Goal: Task Accomplishment & Management: Complete application form

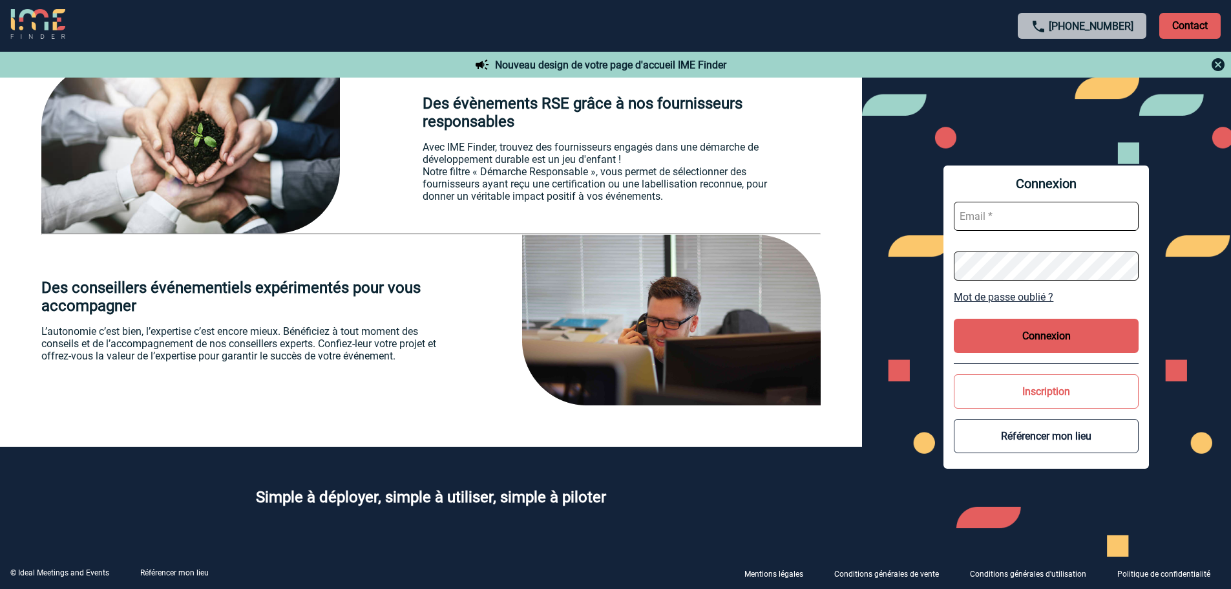
scroll to position [1991, 0]
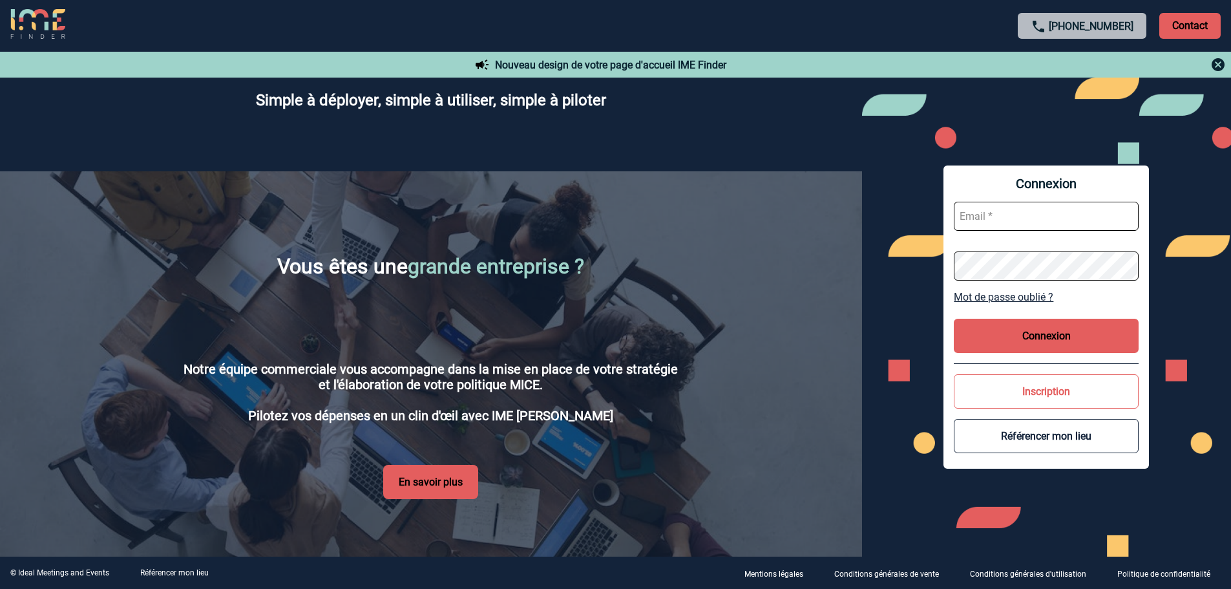
click at [1042, 227] on input "text" at bounding box center [1046, 216] width 185 height 29
type input "[EMAIL_ADDRESS][DOMAIN_NAME]"
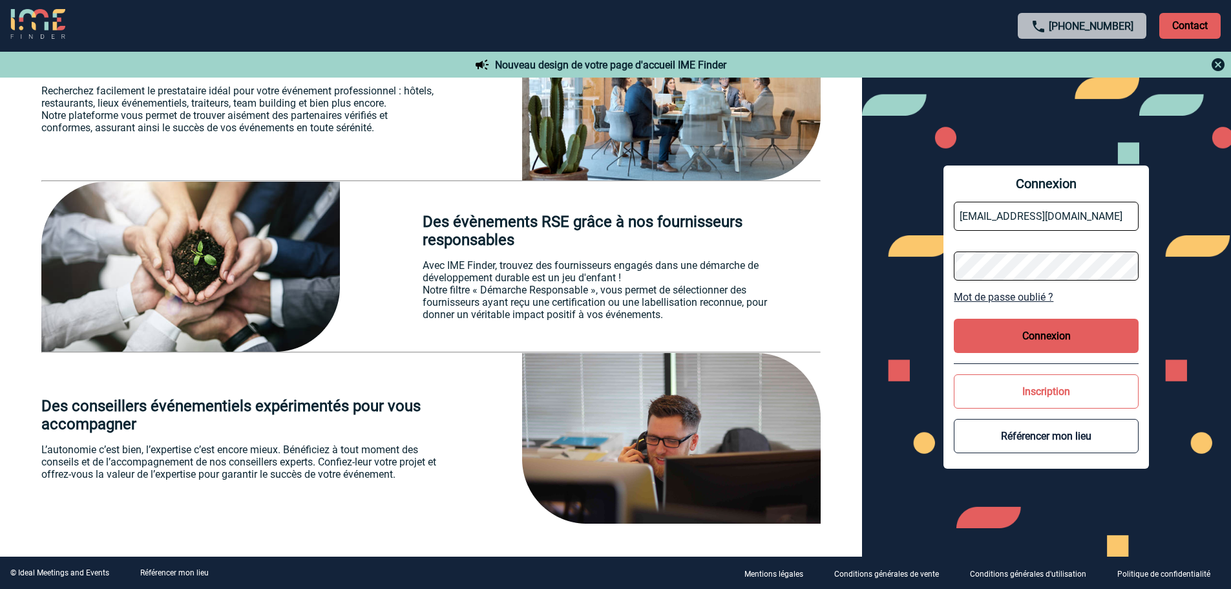
click at [1060, 339] on button "Connexion" at bounding box center [1046, 336] width 185 height 34
click at [1049, 438] on button "Référencer mon lieu" at bounding box center [1046, 436] width 185 height 34
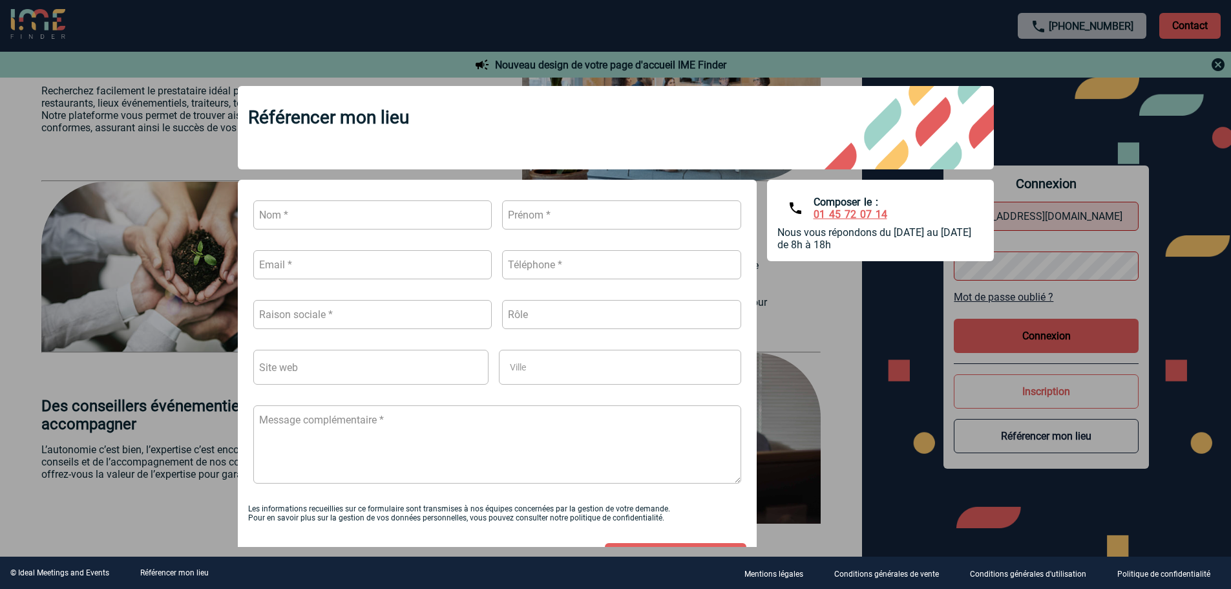
click at [1208, 63] on div at bounding box center [615, 294] width 1231 height 589
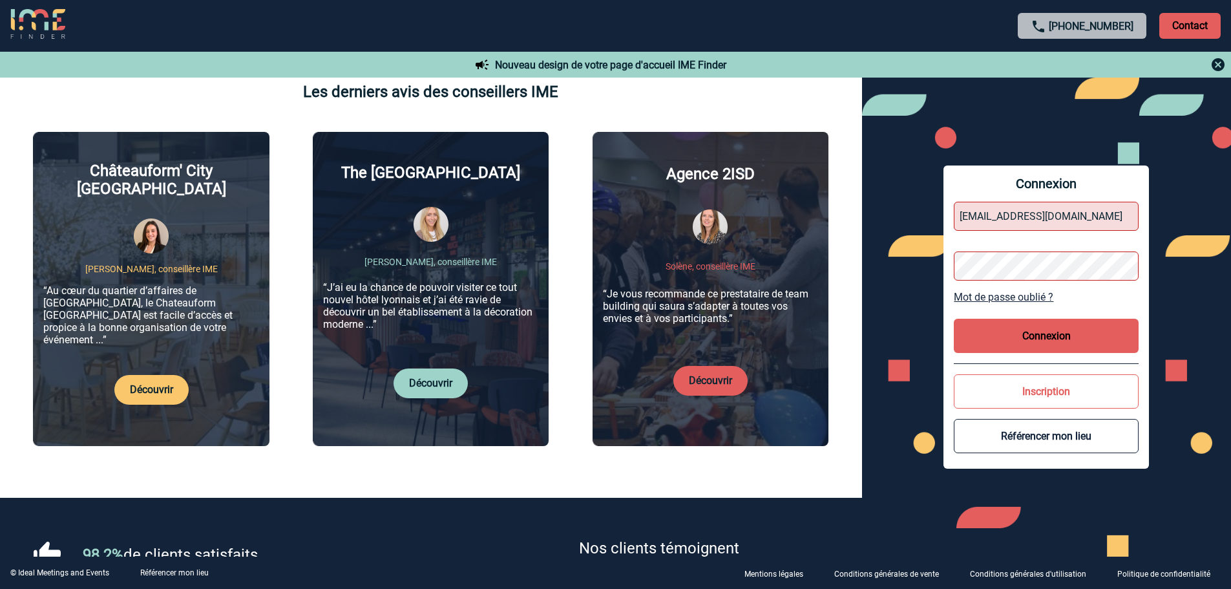
scroll to position [0, 0]
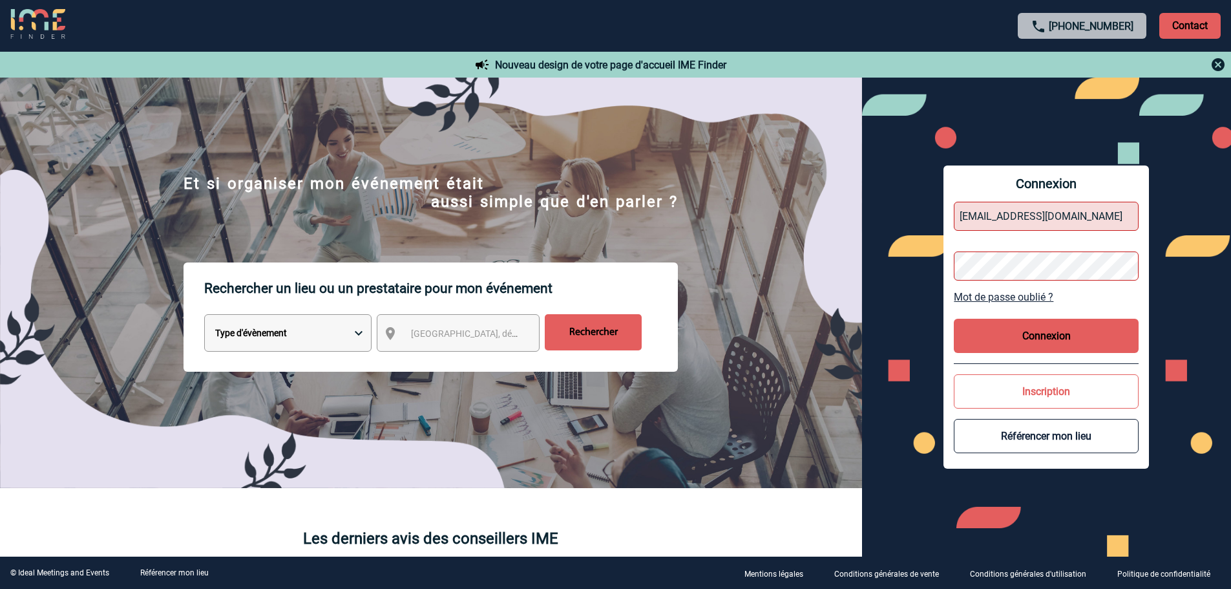
click at [348, 340] on select "Type d'évènement Séminaire avec nuitée Réunion Repas de groupe Team Building & …" at bounding box center [287, 332] width 167 height 37
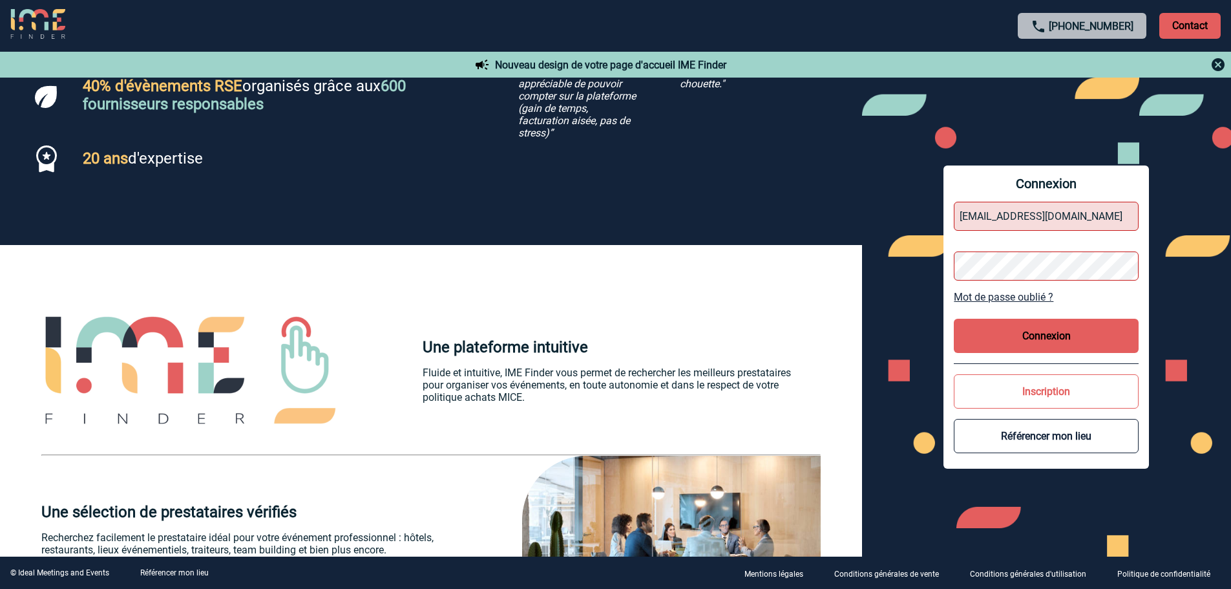
scroll to position [1991, 0]
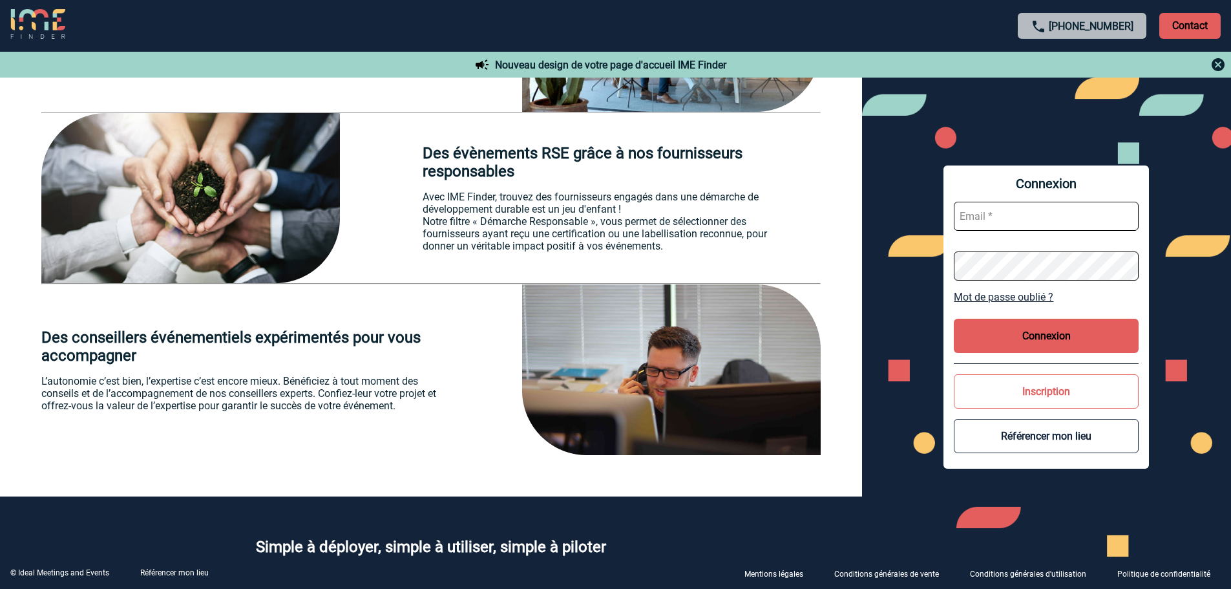
click at [965, 209] on input "text" at bounding box center [1046, 216] width 185 height 29
type input "[EMAIL_ADDRESS][DOMAIN_NAME]"
click at [979, 327] on button "Connexion" at bounding box center [1046, 336] width 185 height 34
click at [1013, 353] on div "Connexion info@moulindelaforge.com Mot de passe oublié ? Connexion Inscription …" at bounding box center [1045, 316] width 205 height 303
click at [1018, 338] on button "Connexion" at bounding box center [1046, 336] width 185 height 34
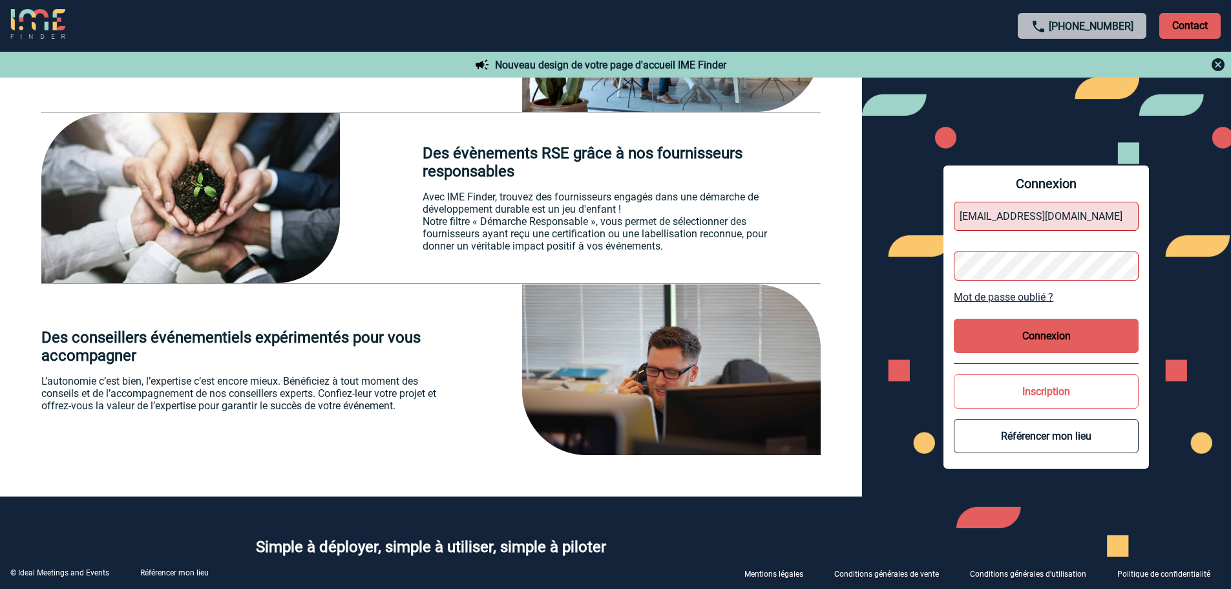
click at [1025, 337] on button "Connexion" at bounding box center [1046, 336] width 185 height 34
click at [1040, 346] on button "Connexion" at bounding box center [1046, 336] width 185 height 34
